Goal: Transaction & Acquisition: Obtain resource

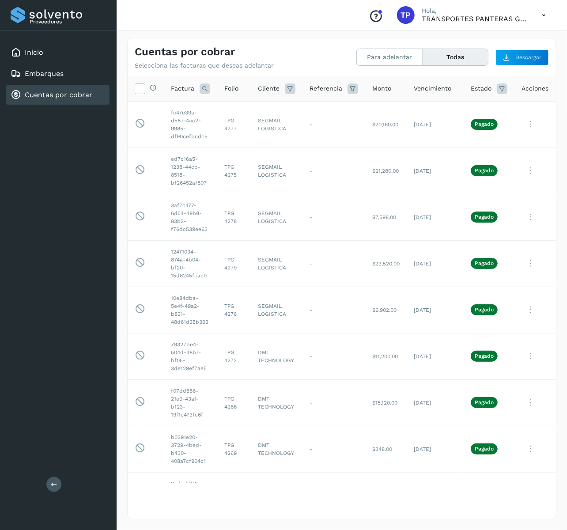
scroll to position [761, 0]
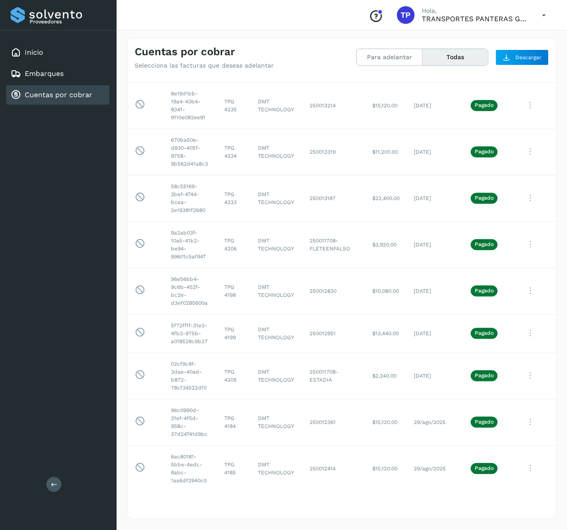
click at [292, 59] on div "Cuentas por cobrar Selecciona las facturas que deseas adelantar" at bounding box center [238, 58] width 207 height 24
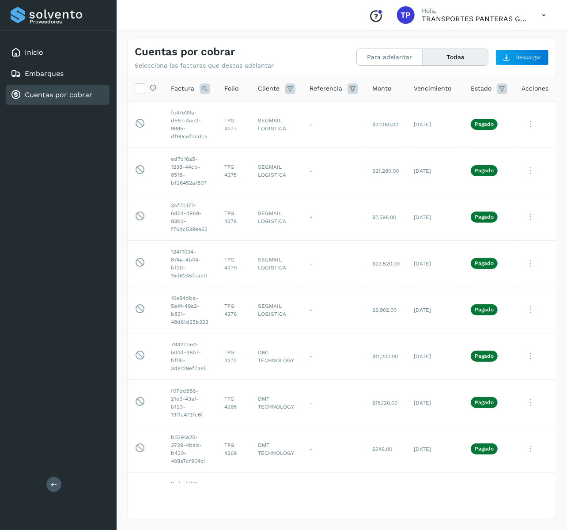
scroll to position [737, 0]
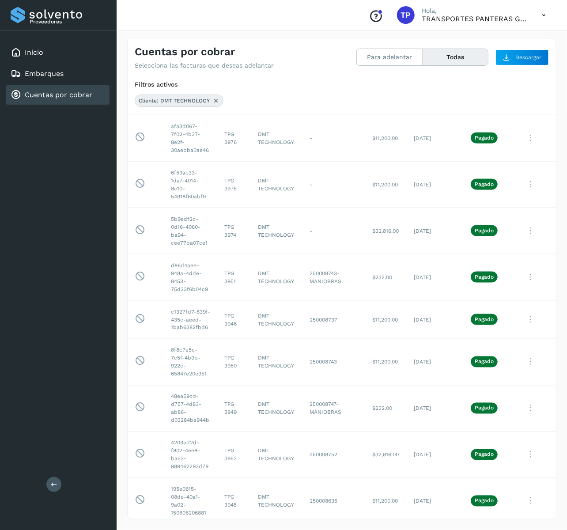
scroll to position [272, 0]
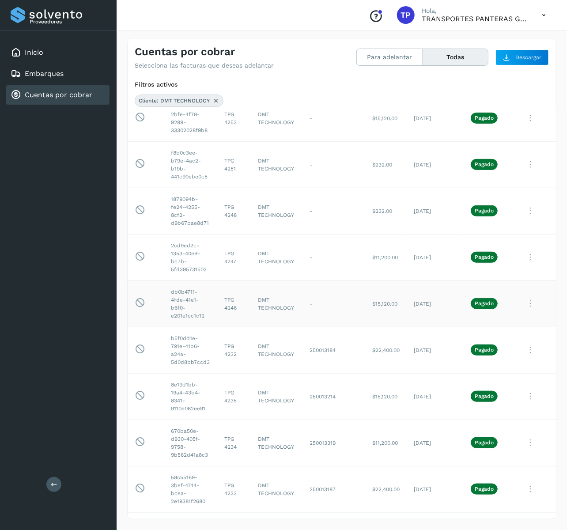
click at [529, 304] on icon at bounding box center [531, 304] width 18 height 18
click at [497, 330] on button "Ver Detalle" at bounding box center [500, 325] width 105 height 17
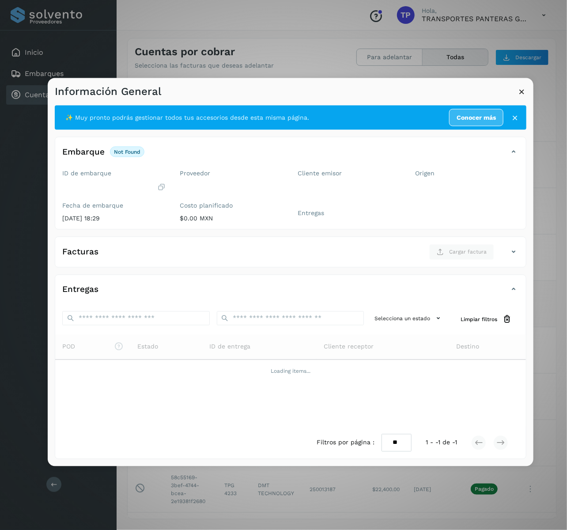
click at [520, 95] on icon at bounding box center [521, 91] width 9 height 9
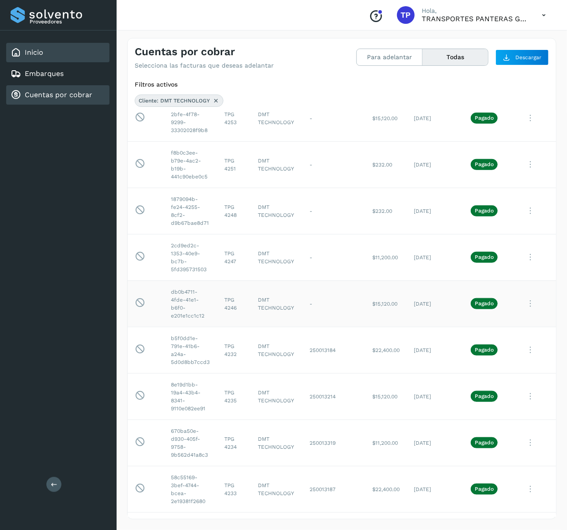
click at [48, 60] on div "Inicio" at bounding box center [57, 52] width 103 height 19
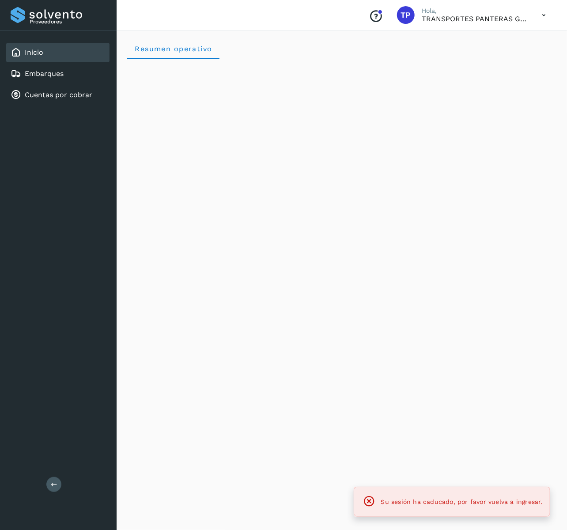
click at [52, 116] on div "Proveedores Inicio Embarques Cuentas por cobrar Salir" at bounding box center [58, 265] width 117 height 530
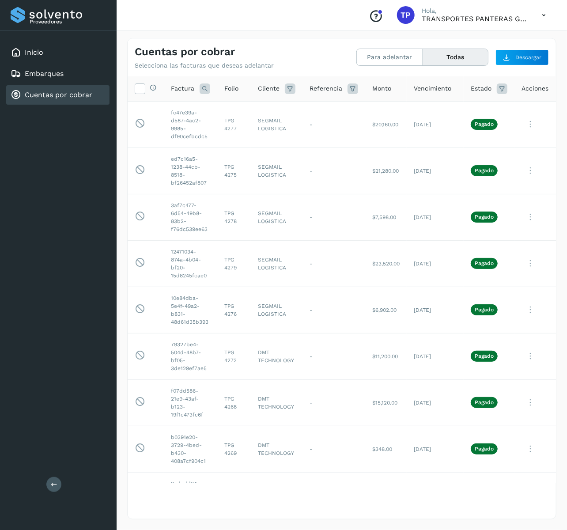
scroll to position [737, 0]
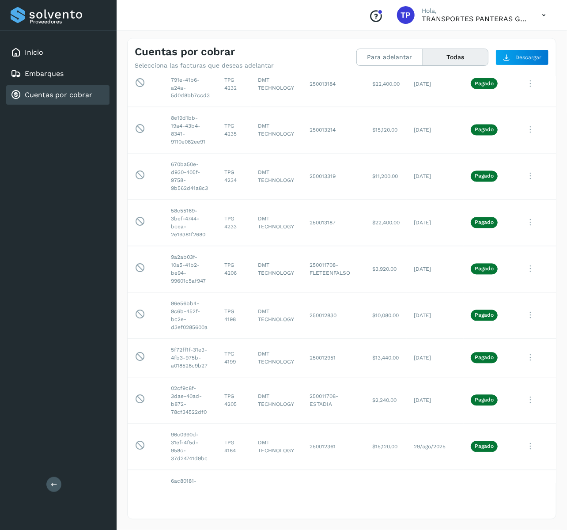
click at [534, 19] on div "Conoce nuestros beneficios TP Hola, TRANSPORTES PANTERAS GAPO S.A. DE C.V." at bounding box center [457, 15] width 191 height 20
click at [302, 14] on div "Conoce nuestros beneficios TP Hola, TRANSPORTES PANTERAS GAPO S.A. DE C.V." at bounding box center [342, 15] width 451 height 30
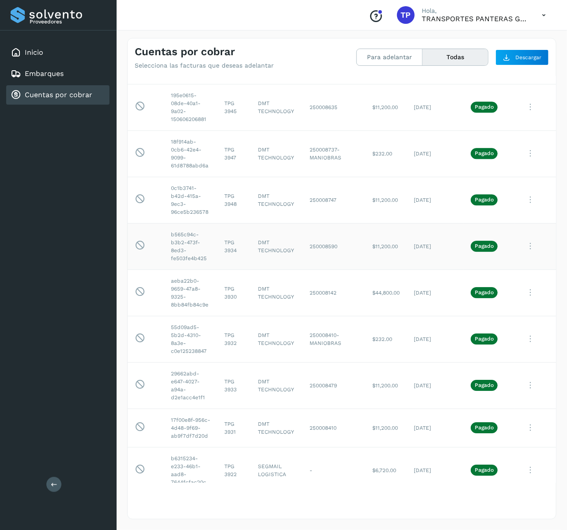
click at [536, 255] on icon at bounding box center [531, 246] width 18 height 18
click at [493, 311] on button "C.Solvento" at bounding box center [500, 302] width 105 height 17
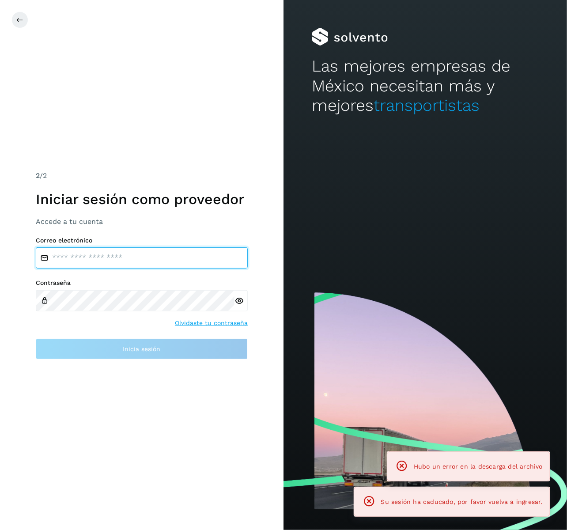
type input "**********"
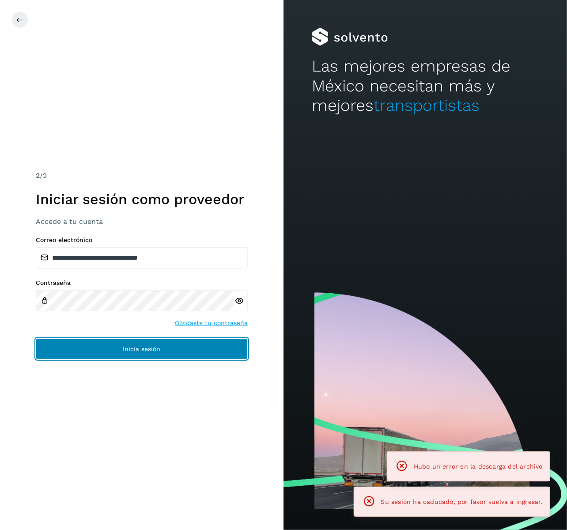
click at [179, 357] on button "Inicia sesión" at bounding box center [142, 348] width 212 height 21
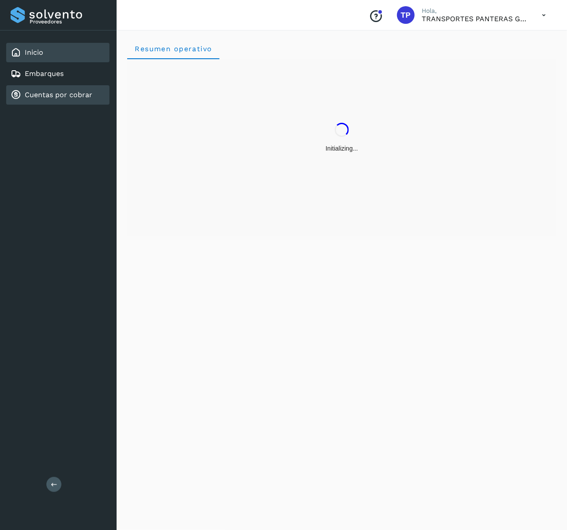
click at [63, 91] on link "Cuentas por cobrar" at bounding box center [59, 95] width 68 height 8
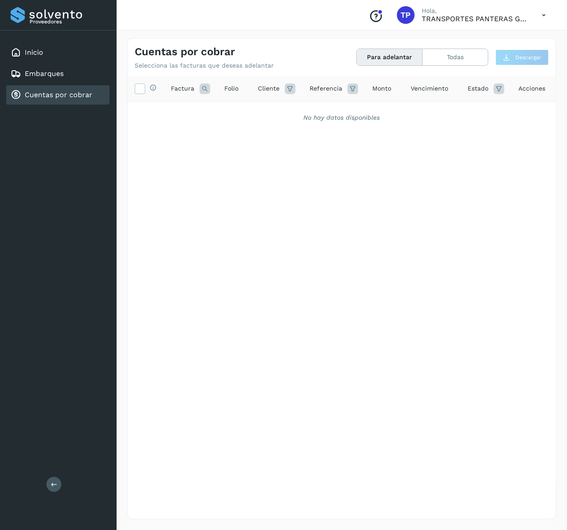
click at [79, 94] on link "Cuentas por cobrar" at bounding box center [59, 95] width 68 height 8
click at [452, 52] on button "Todas" at bounding box center [455, 57] width 65 height 16
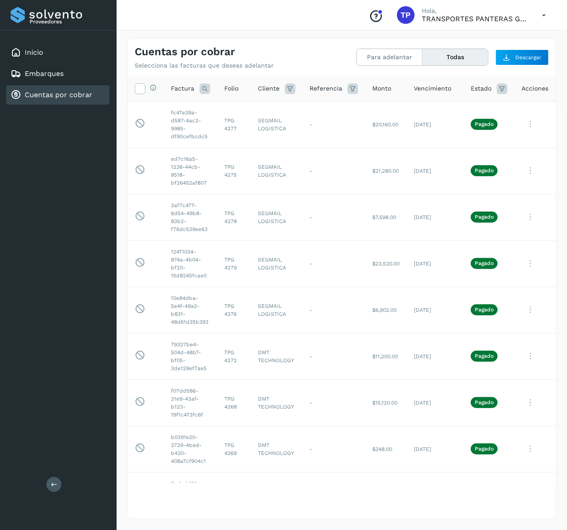
scroll to position [4161, 0]
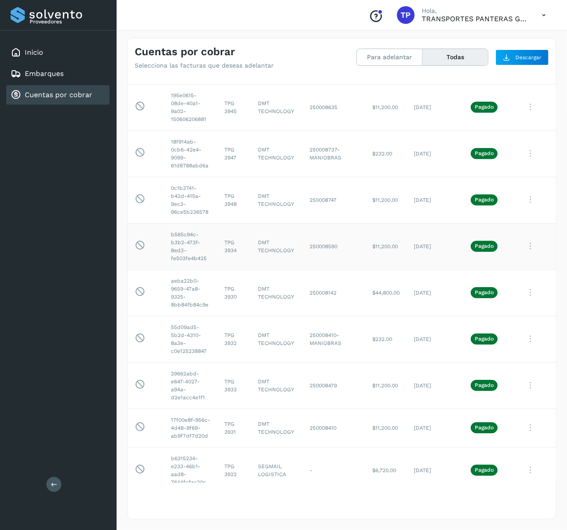
click at [525, 255] on icon at bounding box center [531, 246] width 18 height 18
click at [495, 277] on button "Ver Detalle" at bounding box center [500, 267] width 105 height 17
